Goal: Information Seeking & Learning: Learn about a topic

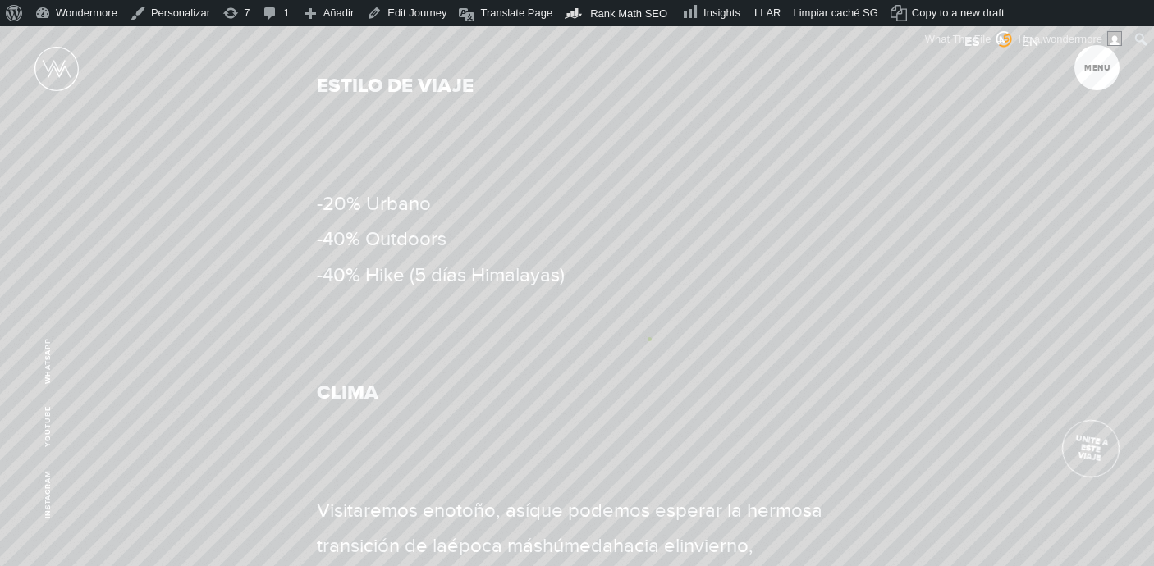
scroll to position [710, 0]
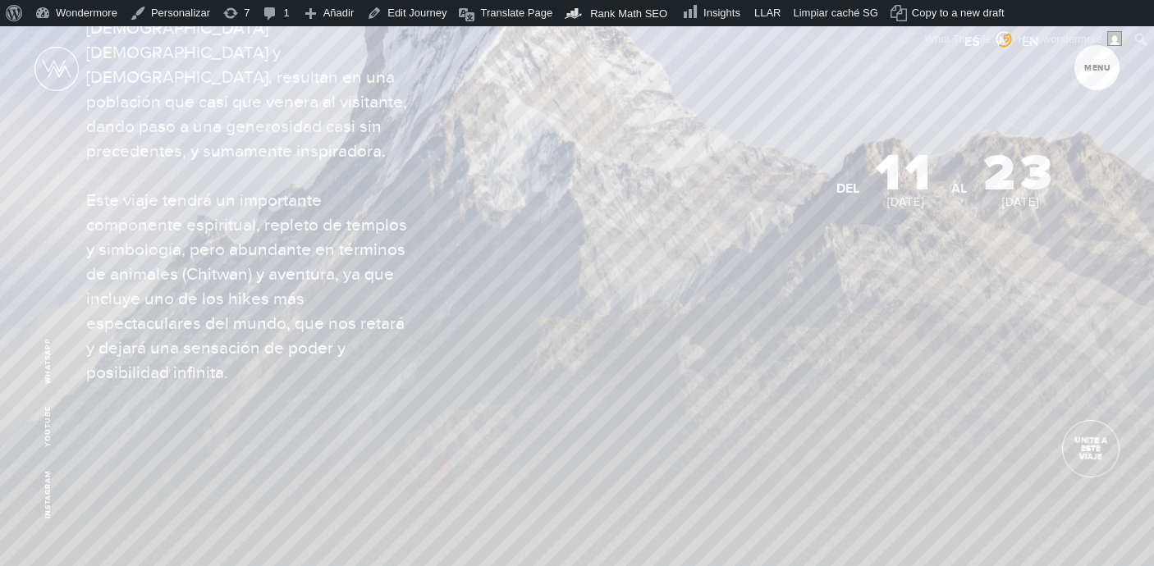
scroll to position [96, 0]
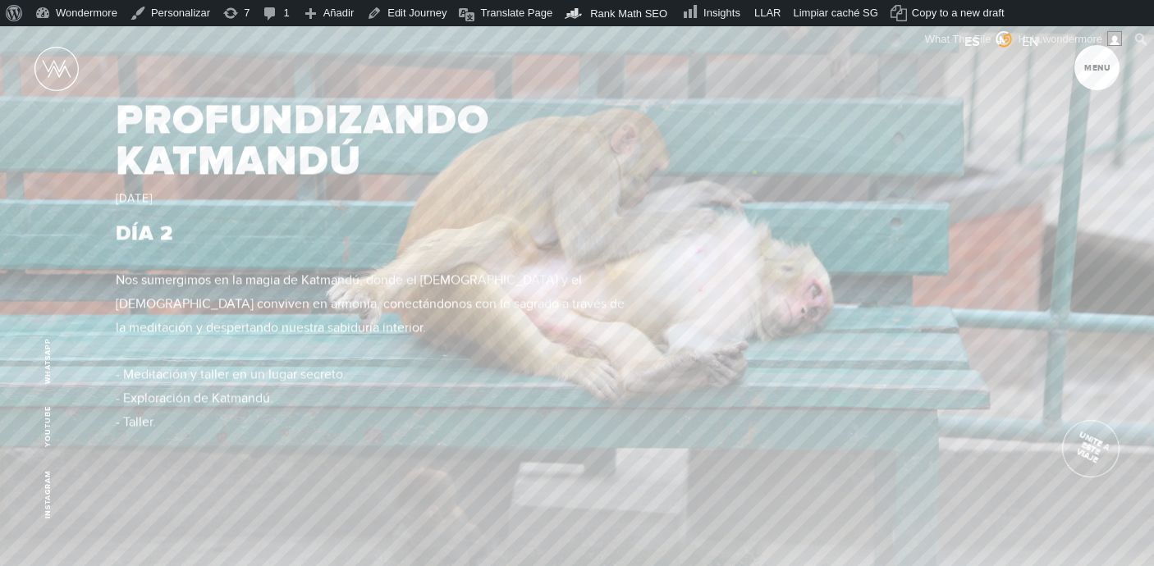
scroll to position [2142, 0]
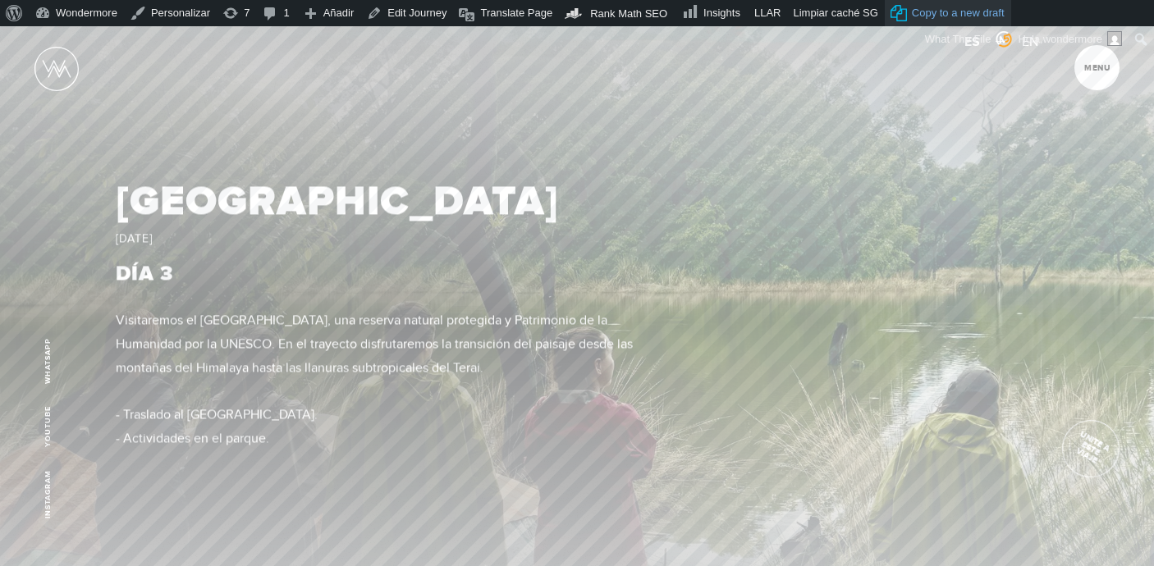
scroll to position [2280, 0]
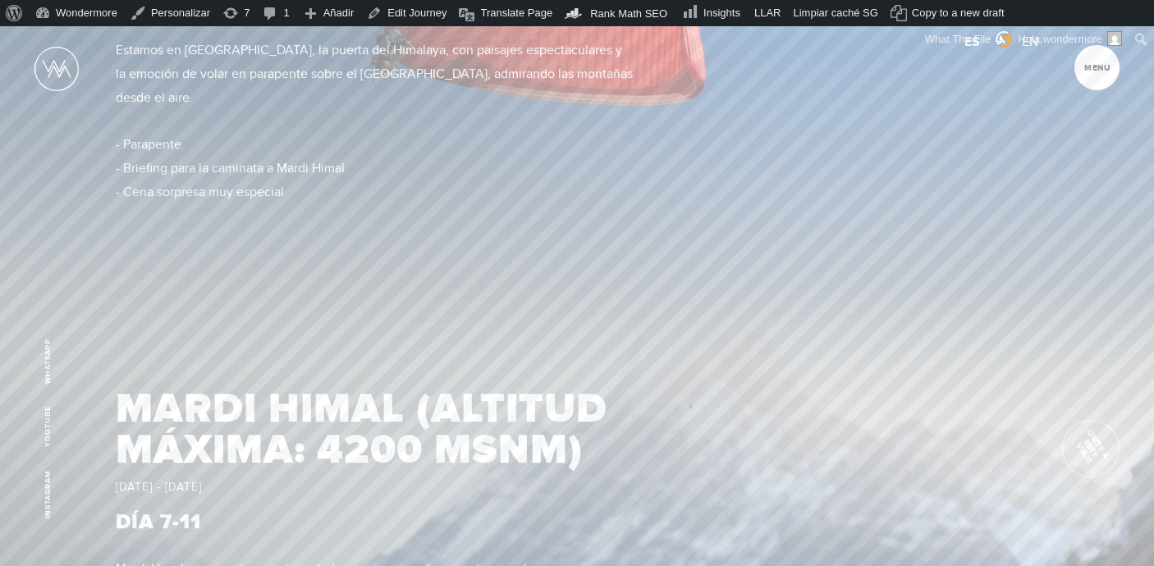
scroll to position [4568, 0]
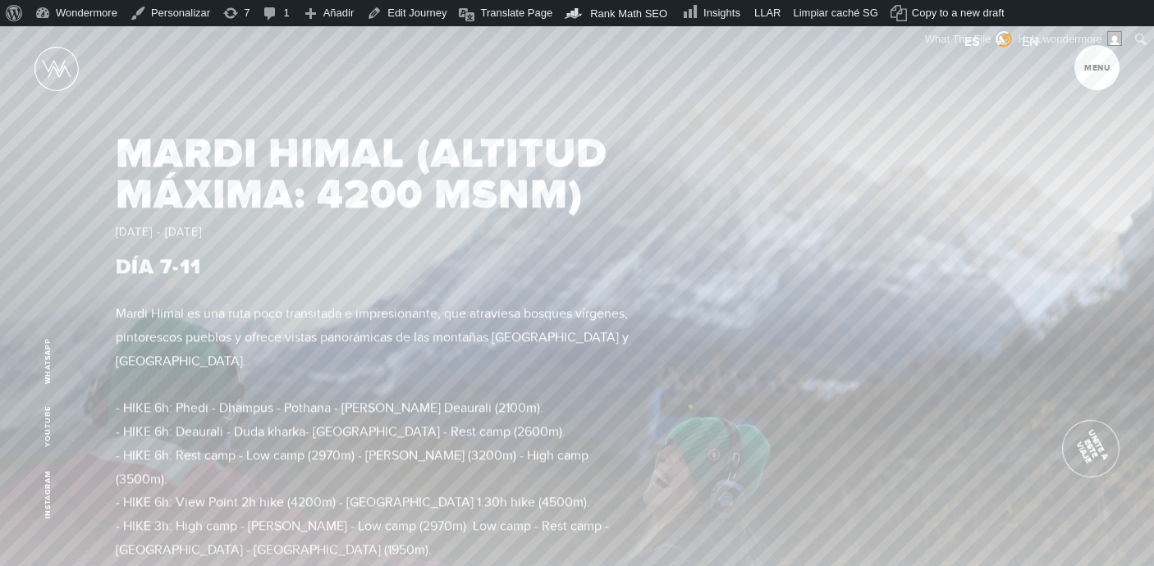
scroll to position [4994, 0]
